Goal: Transaction & Acquisition: Purchase product/service

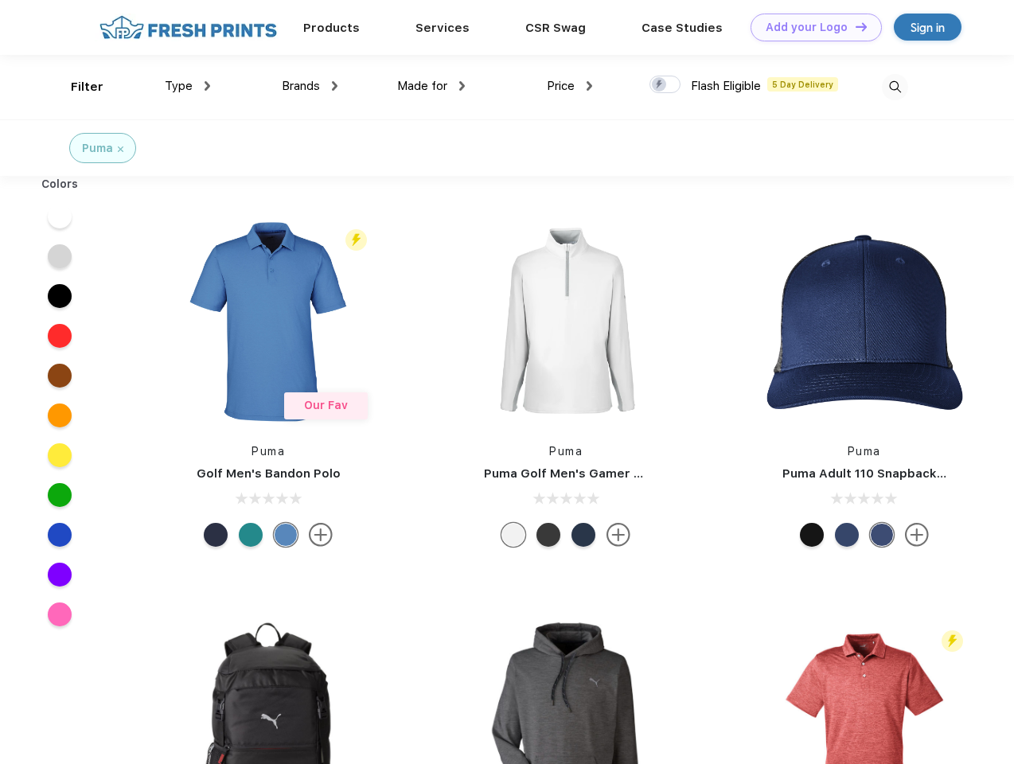
click at [811, 27] on link "Add your Logo Design Tool" at bounding box center [816, 28] width 131 height 28
click at [0, 0] on div "Design Tool" at bounding box center [0, 0] width 0 height 0
click at [854, 26] on link "Add your Logo Design Tool" at bounding box center [816, 28] width 131 height 28
click at [76, 87] on div "Filter" at bounding box center [87, 87] width 33 height 18
click at [188, 86] on span "Type" at bounding box center [179, 86] width 28 height 14
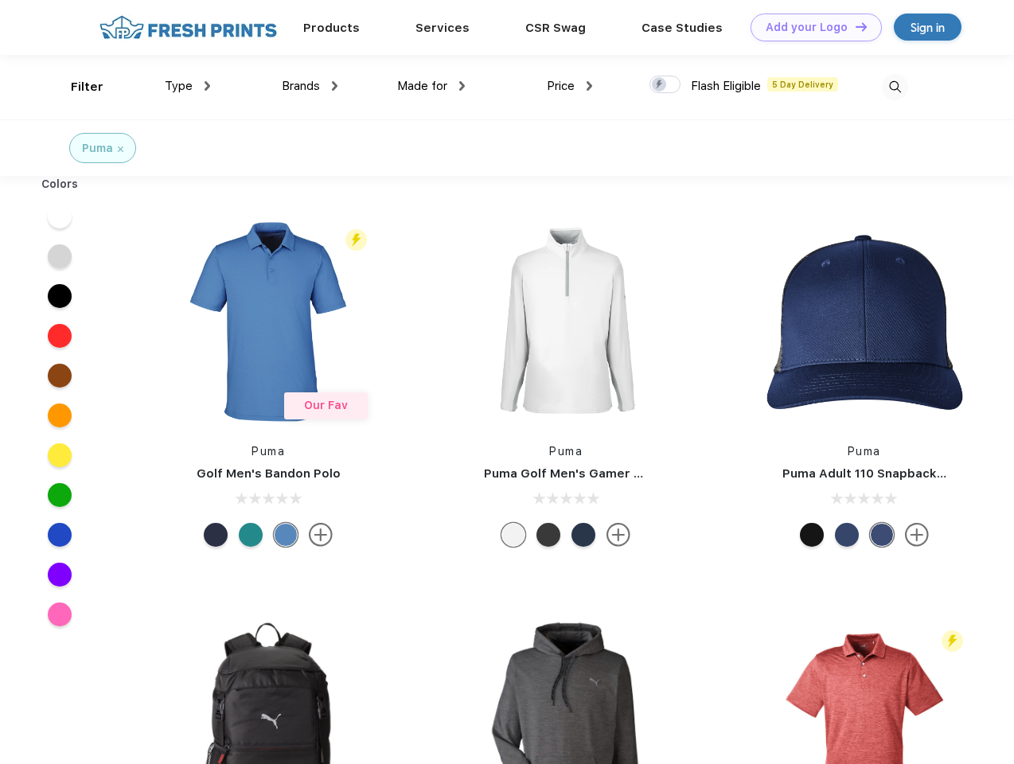
click at [310, 86] on span "Brands" at bounding box center [301, 86] width 38 height 14
click at [432, 86] on span "Made for" at bounding box center [422, 86] width 50 height 14
click at [570, 86] on span "Price" at bounding box center [561, 86] width 28 height 14
click at [666, 85] on div at bounding box center [665, 85] width 31 height 18
click at [660, 85] on input "checkbox" at bounding box center [655, 80] width 10 height 10
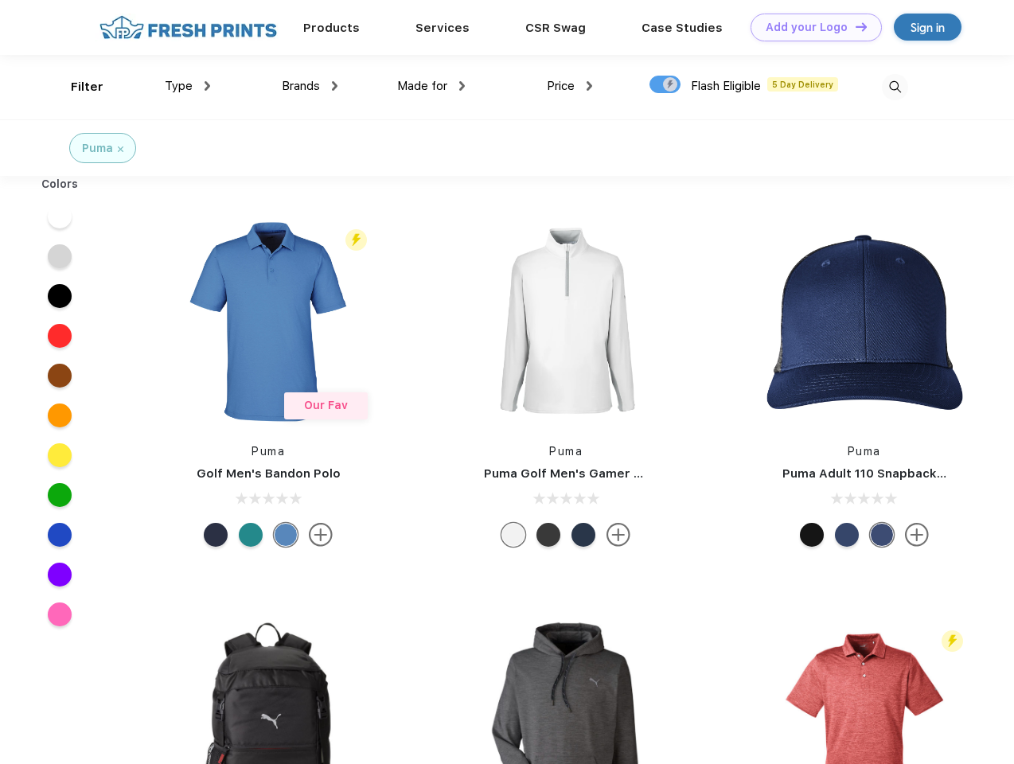
click at [895, 87] on img at bounding box center [895, 87] width 26 height 26
